Goal: Task Accomplishment & Management: Complete application form

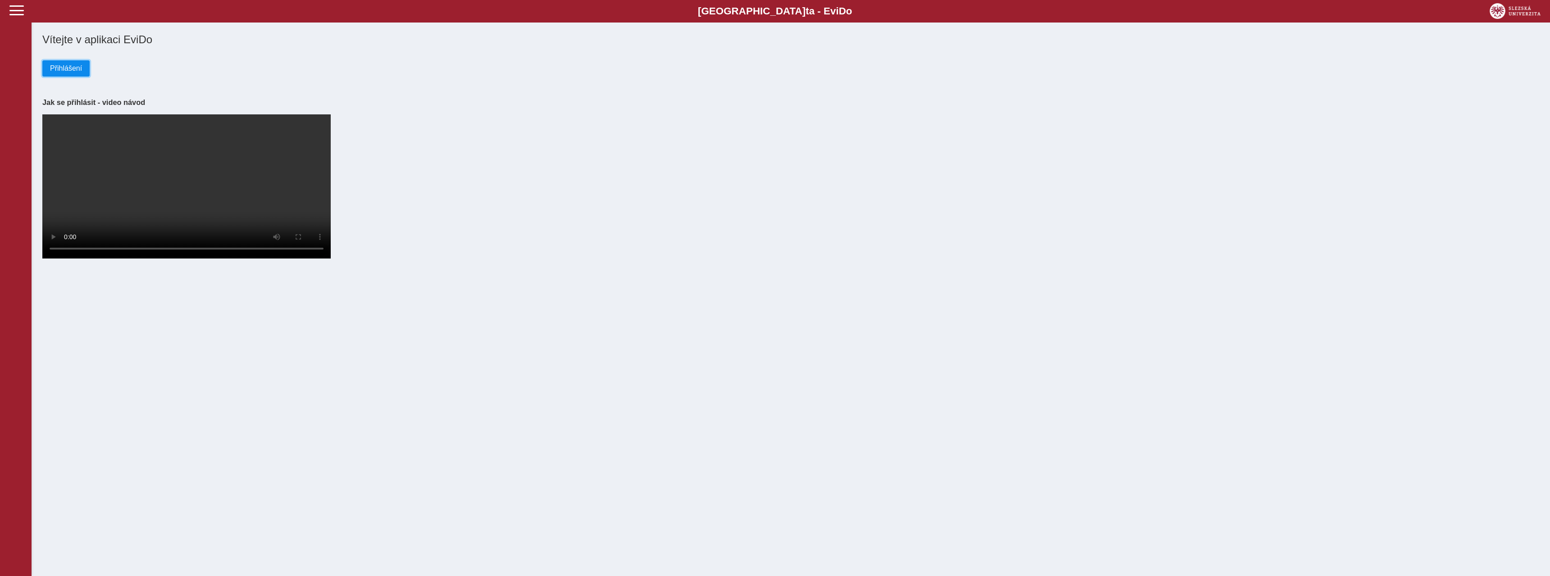
click at [68, 72] on span "Přihlášení" at bounding box center [66, 68] width 32 height 8
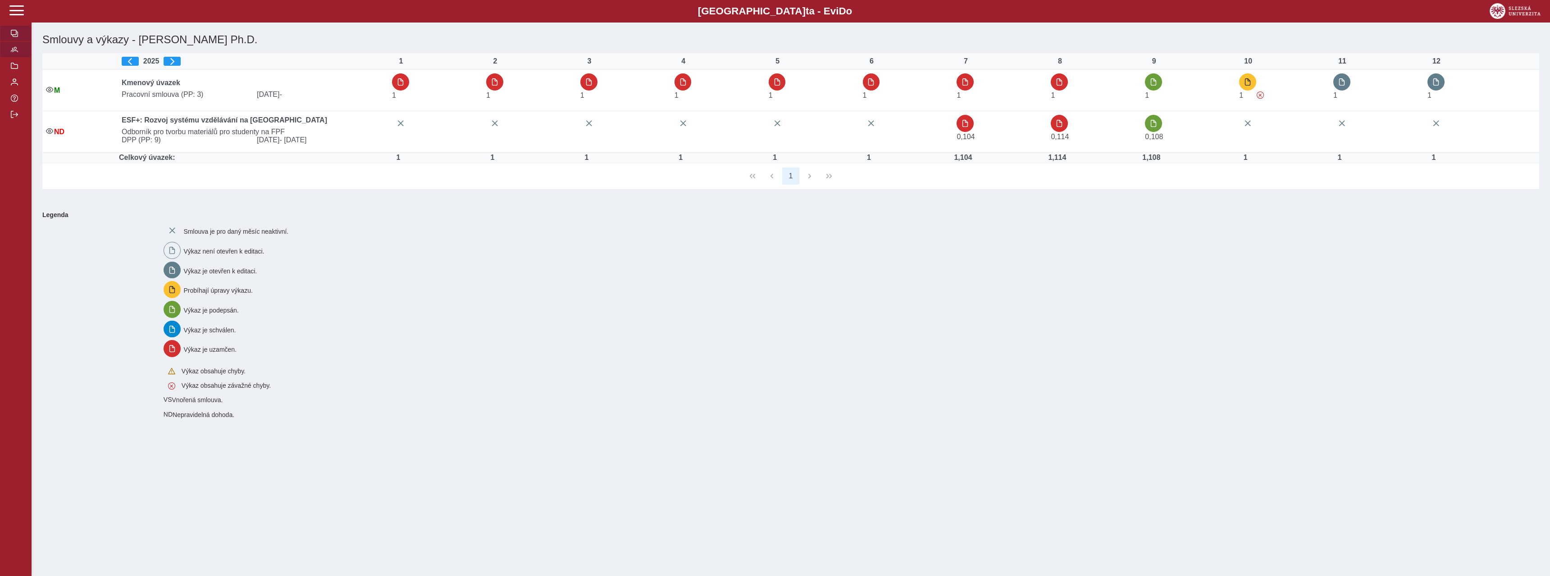
click at [18, 53] on span "button" at bounding box center [14, 49] width 7 height 7
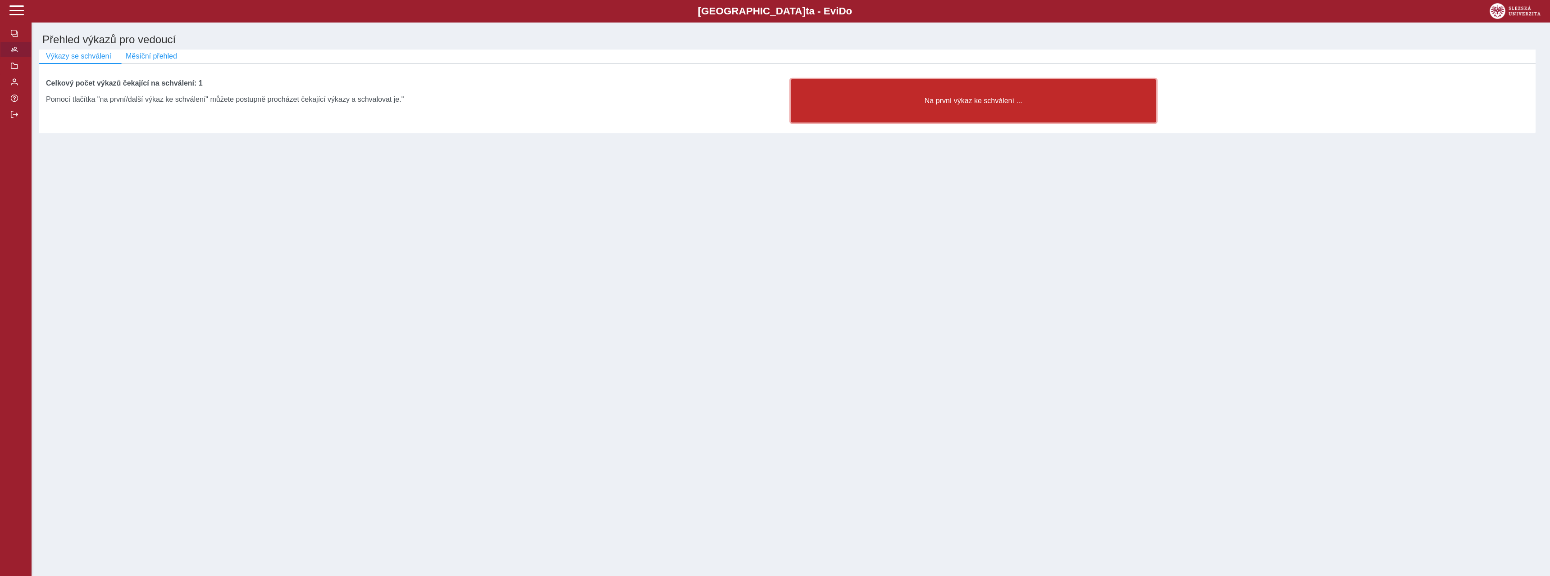
click at [995, 99] on button "Na první výkaz ke schválení ..." at bounding box center [973, 100] width 365 height 43
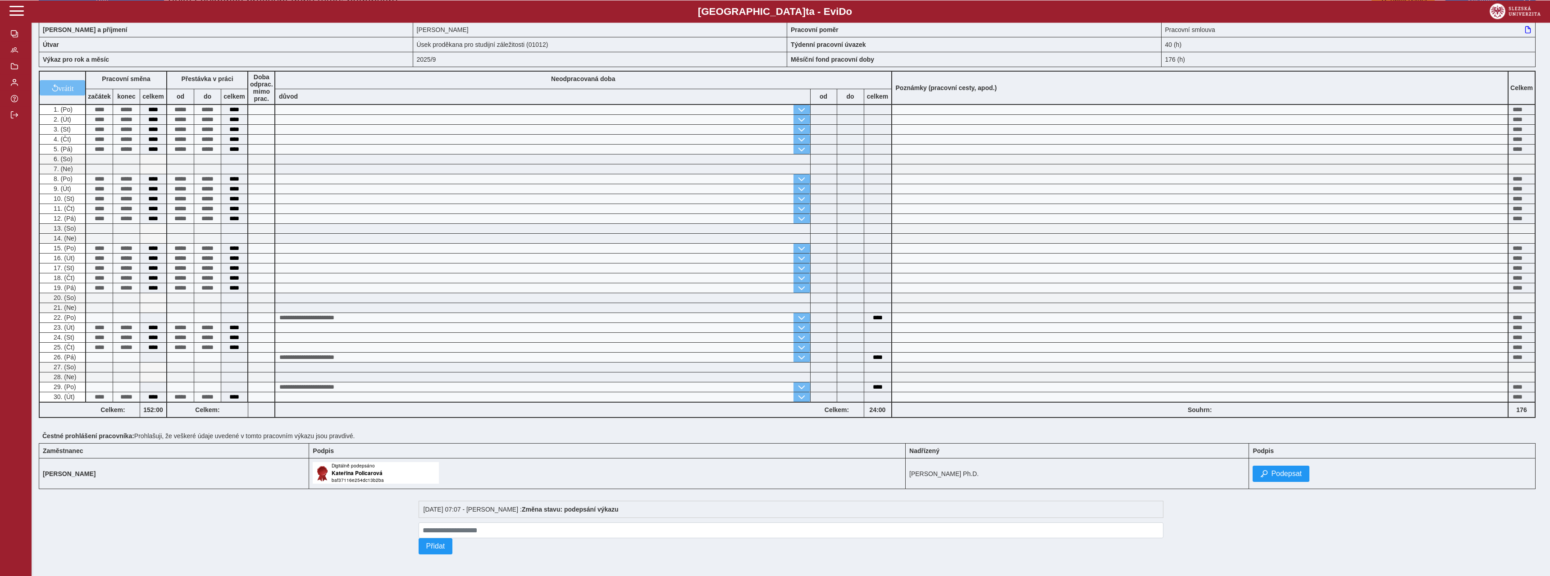
scroll to position [47, 0]
click at [1301, 470] on span "Podepsat" at bounding box center [1286, 474] width 31 height 8
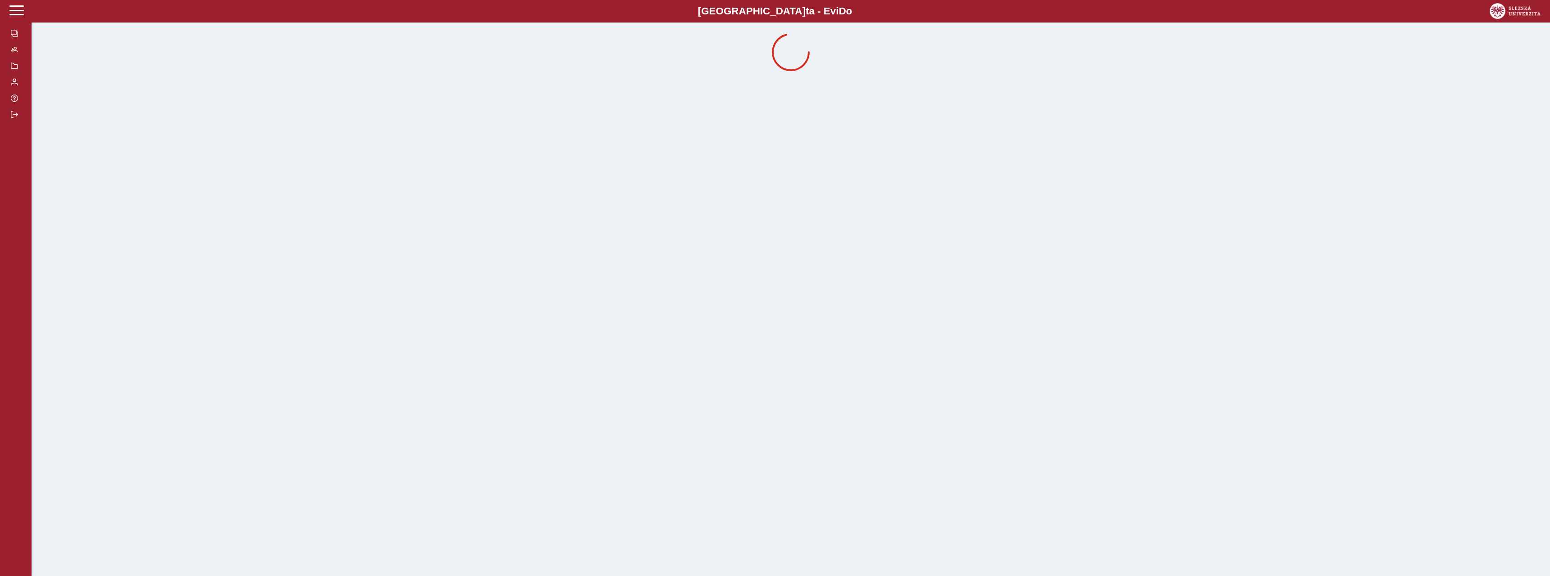
scroll to position [0, 0]
